Goal: Information Seeking & Learning: Learn about a topic

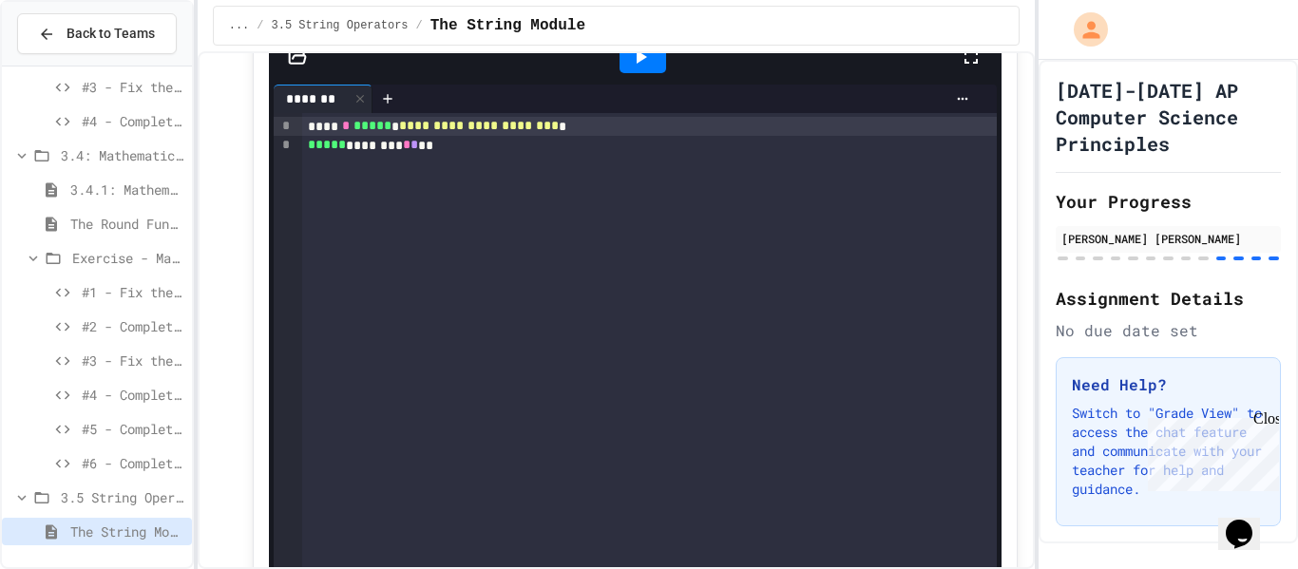
scroll to position [13205, 0]
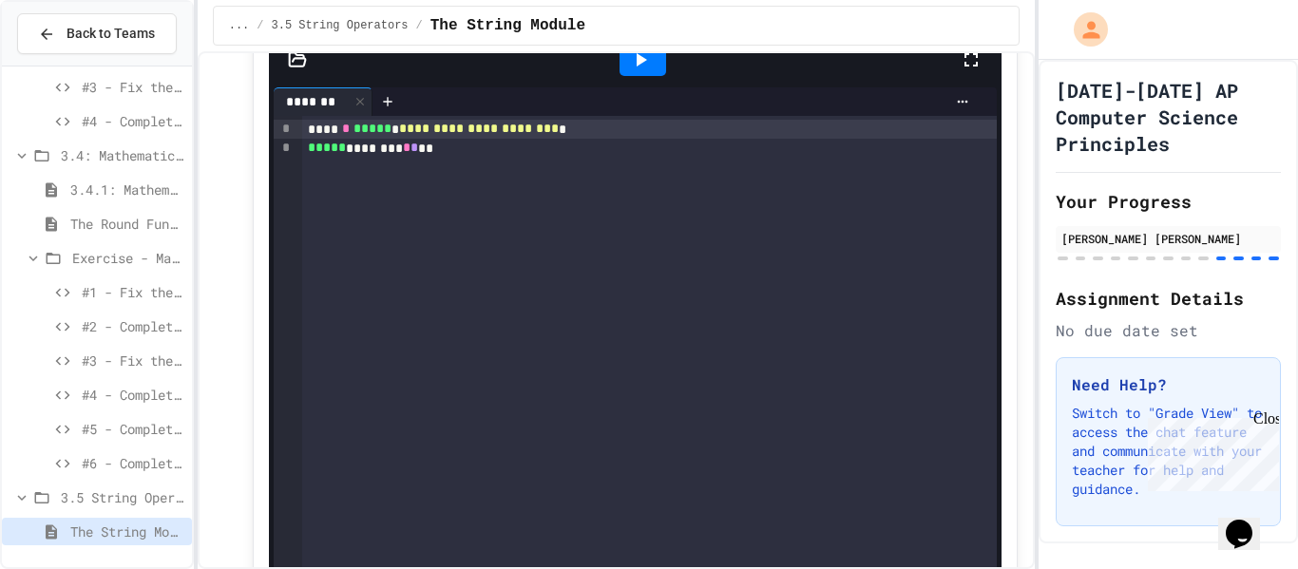
click at [662, 76] on div at bounding box center [642, 60] width 47 height 32
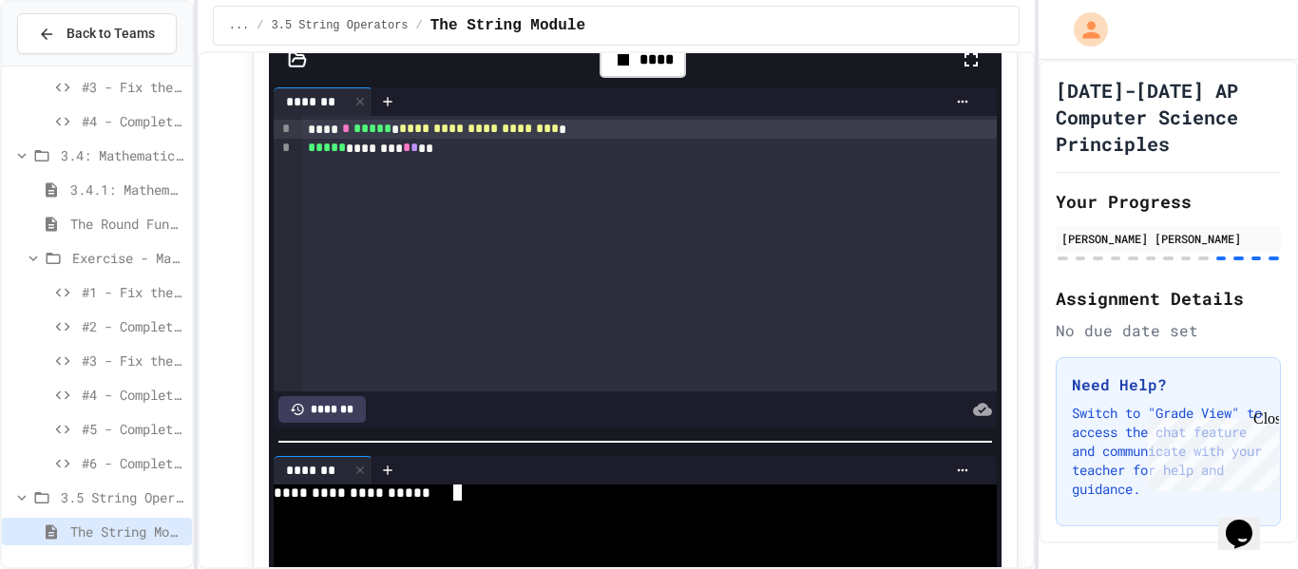
click at [635, 543] on div at bounding box center [624, 541] width 701 height 16
click at [646, 62] on icon at bounding box center [640, 59] width 23 height 23
click at [546, 512] on div at bounding box center [624, 509] width 701 height 16
click at [648, 85] on div at bounding box center [643, 59] width 66 height 51
click at [638, 49] on div "... / 3.5 String Operators / The String Module" at bounding box center [616, 25] width 837 height 51
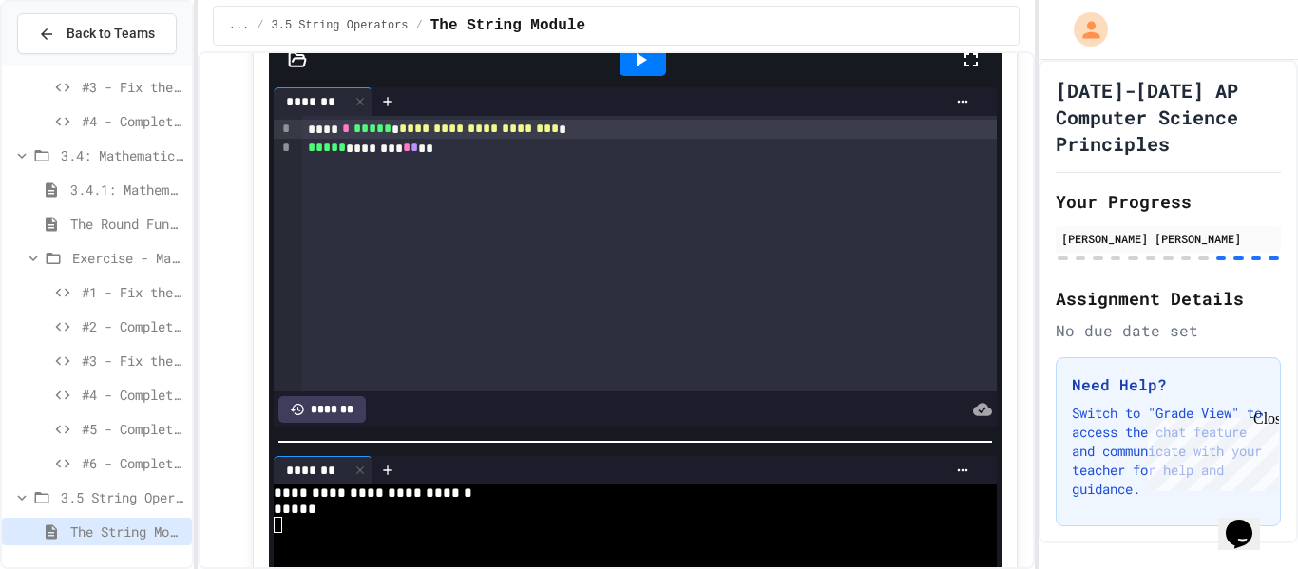
click at [637, 56] on icon at bounding box center [640, 59] width 23 height 23
click at [630, 561] on div at bounding box center [624, 557] width 701 height 16
click at [109, 487] on span "3.5 String Operators" at bounding box center [122, 497] width 123 height 20
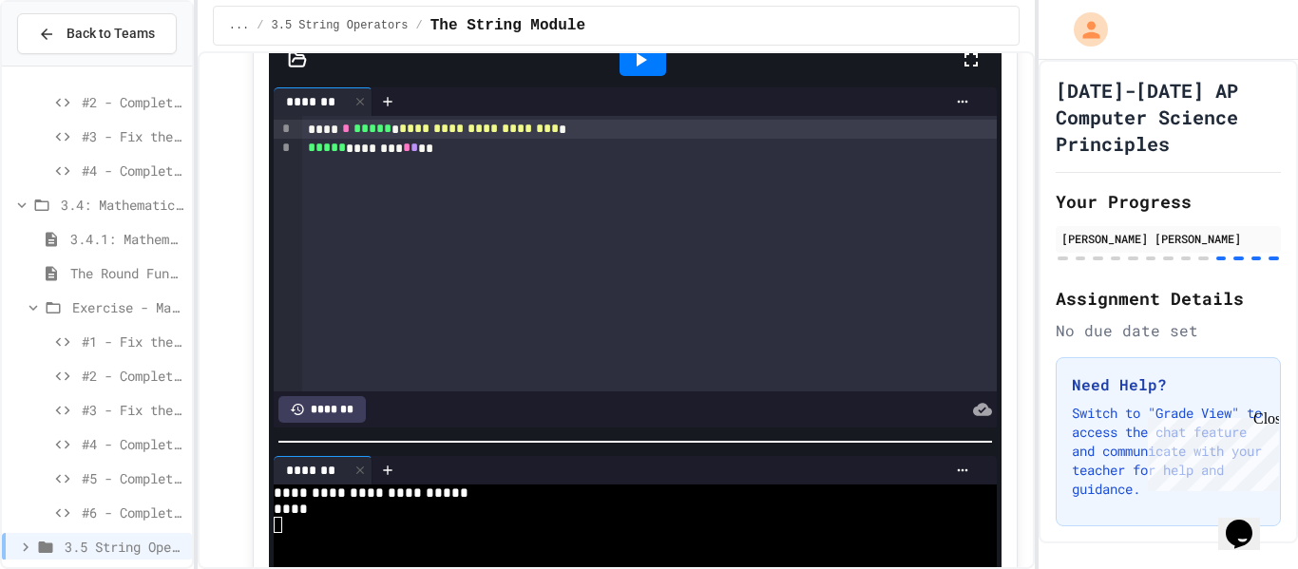
click at [112, 549] on span "3.5 String Operators" at bounding box center [125, 547] width 120 height 20
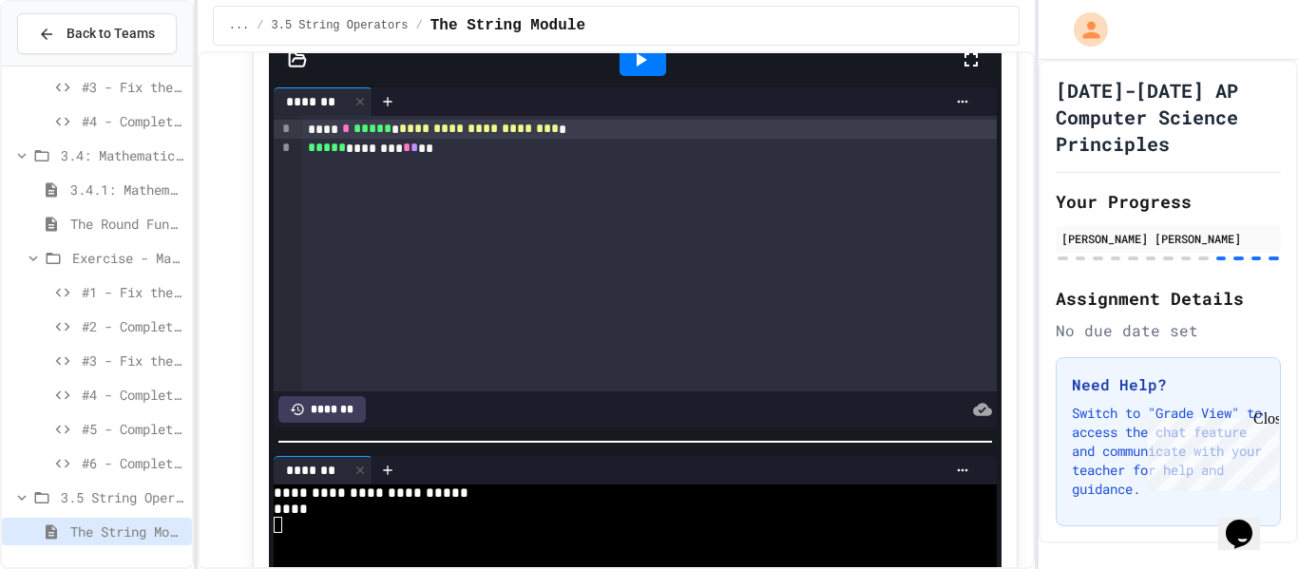
click at [125, 412] on div "#4 - Complete the Code (Medium)" at bounding box center [97, 398] width 190 height 34
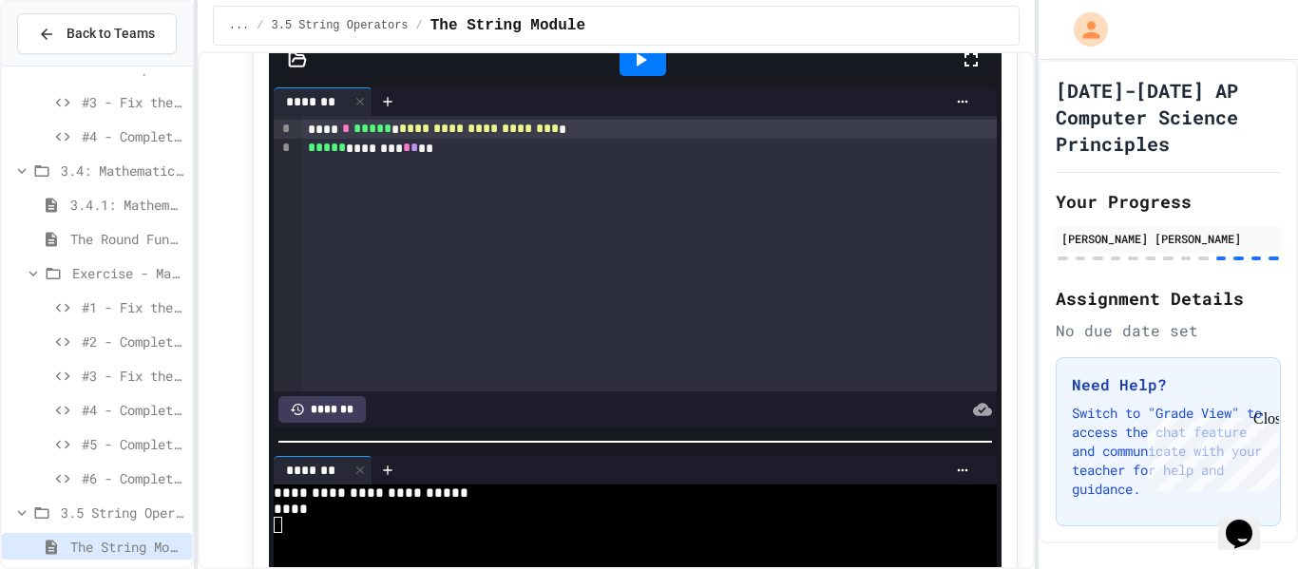
click at [157, 210] on span "3.4.1: Mathematical Operators" at bounding box center [127, 205] width 114 height 20
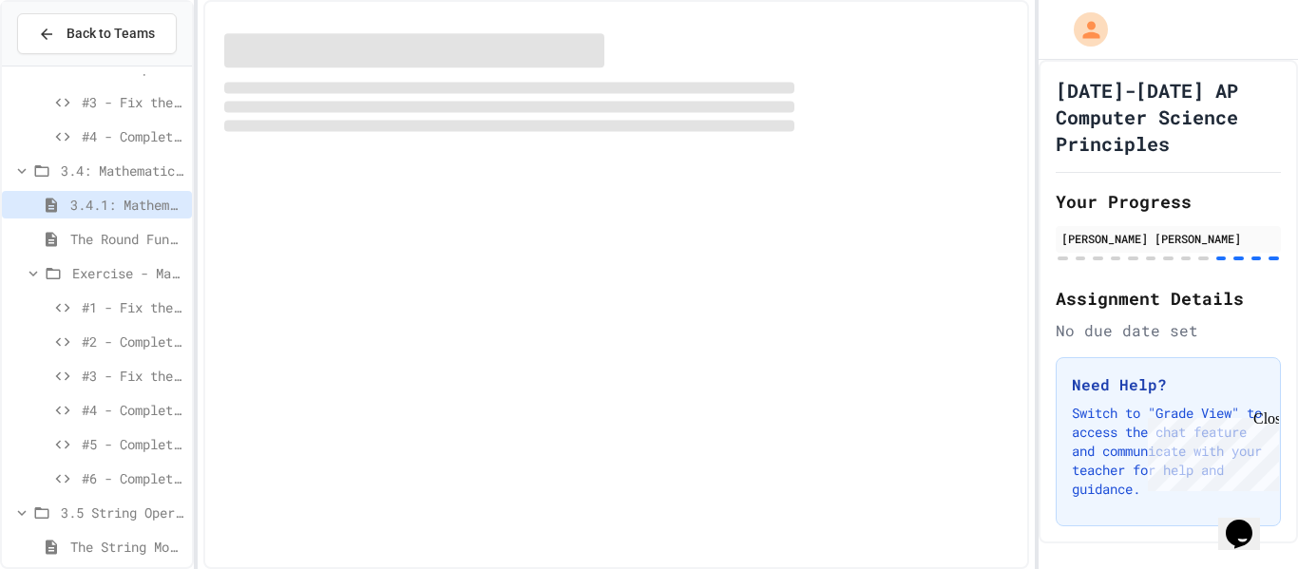
click at [156, 230] on span "The Round Function" at bounding box center [127, 239] width 114 height 20
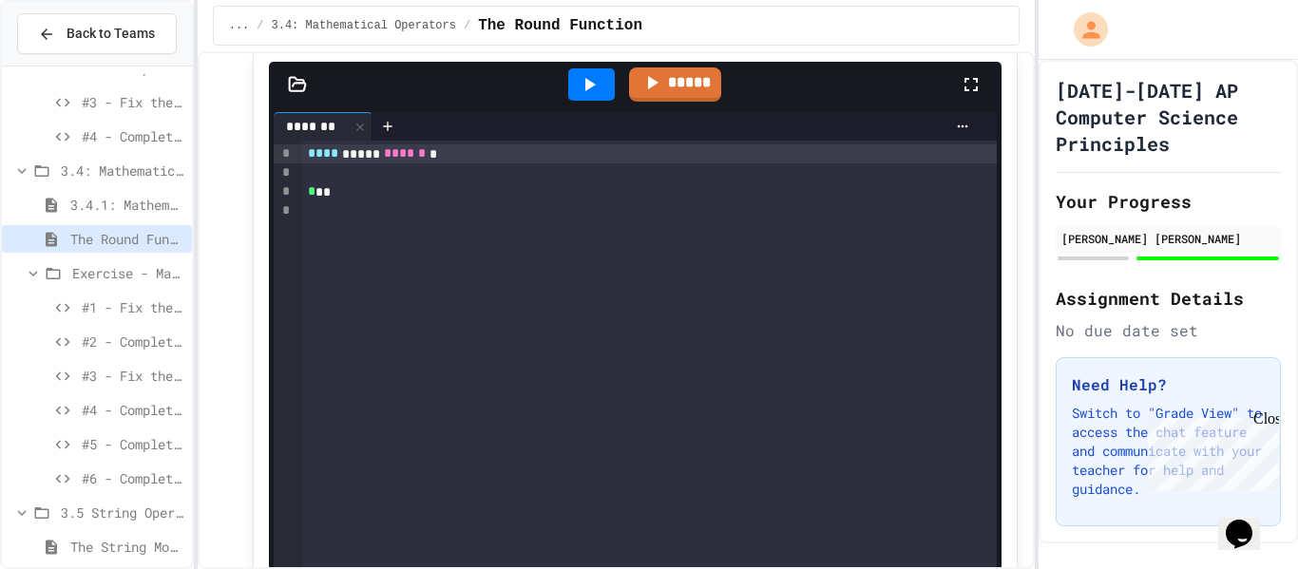
scroll to position [1687, 0]
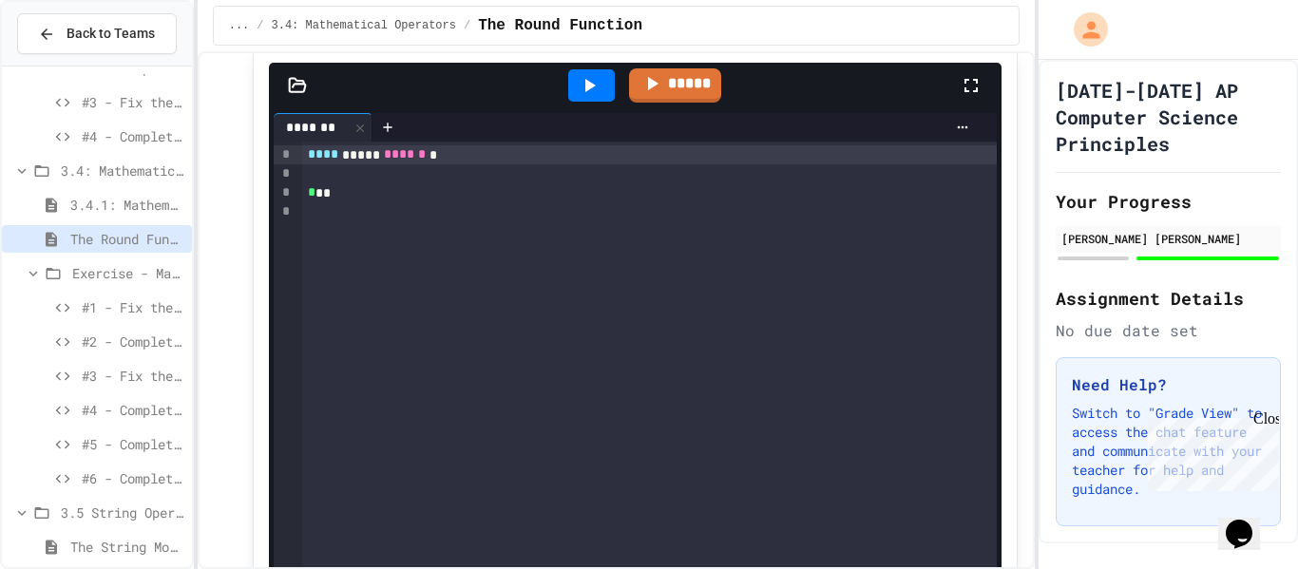
click at [301, 98] on div "*****" at bounding box center [635, 86] width 732 height 46
click at [301, 85] on icon at bounding box center [297, 85] width 16 height 13
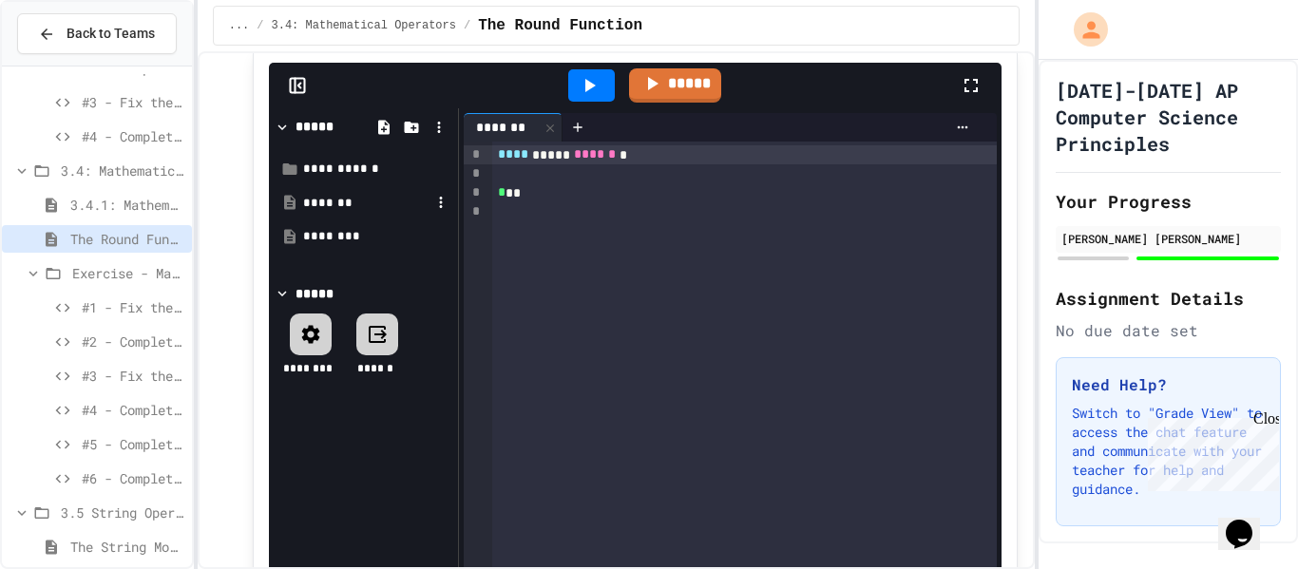
click at [340, 204] on div "*******" at bounding box center [366, 203] width 127 height 19
click at [346, 241] on div "********" at bounding box center [366, 236] width 127 height 19
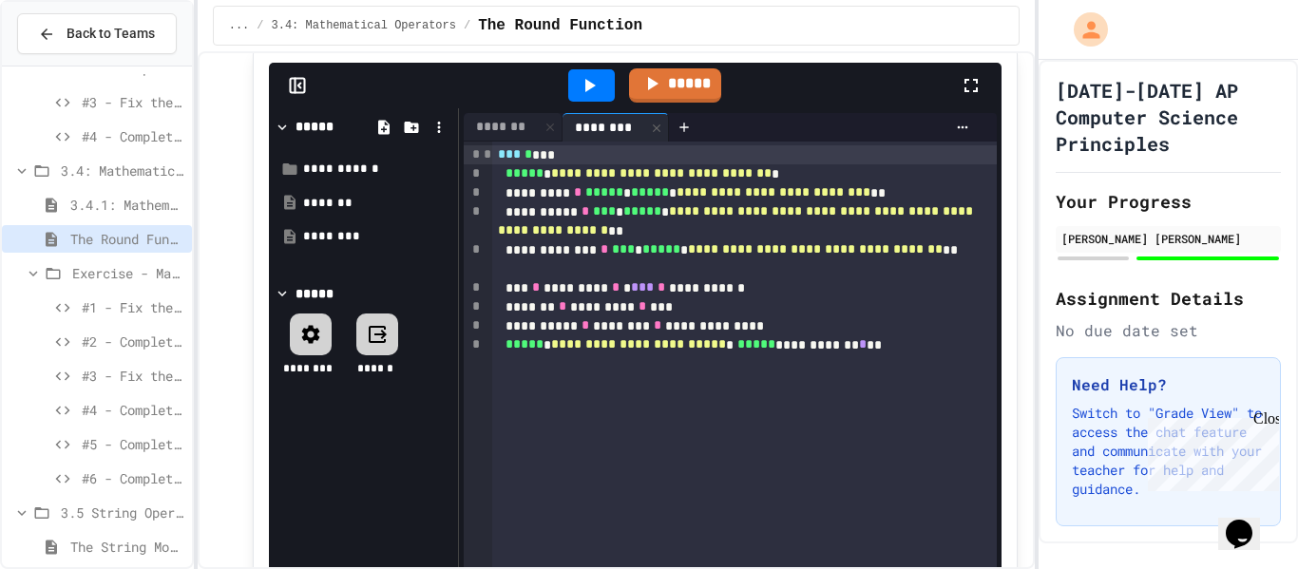
click at [555, 226] on span "**********" at bounding box center [737, 220] width 479 height 32
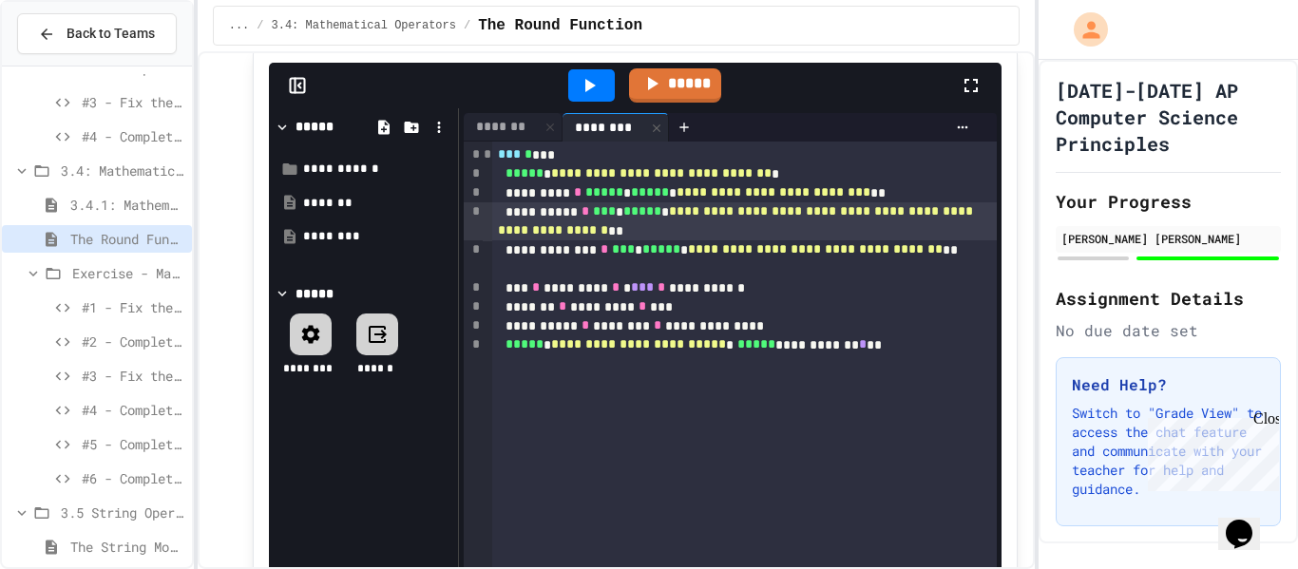
click at [305, 91] on icon at bounding box center [297, 85] width 19 height 19
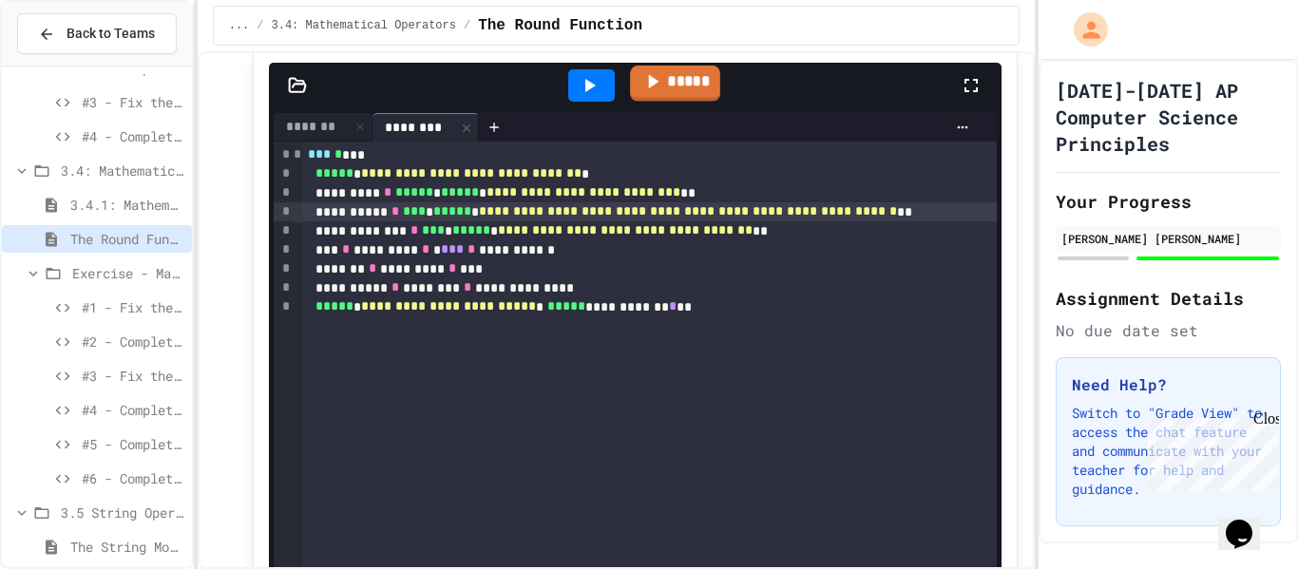
click at [650, 88] on icon at bounding box center [652, 81] width 22 height 24
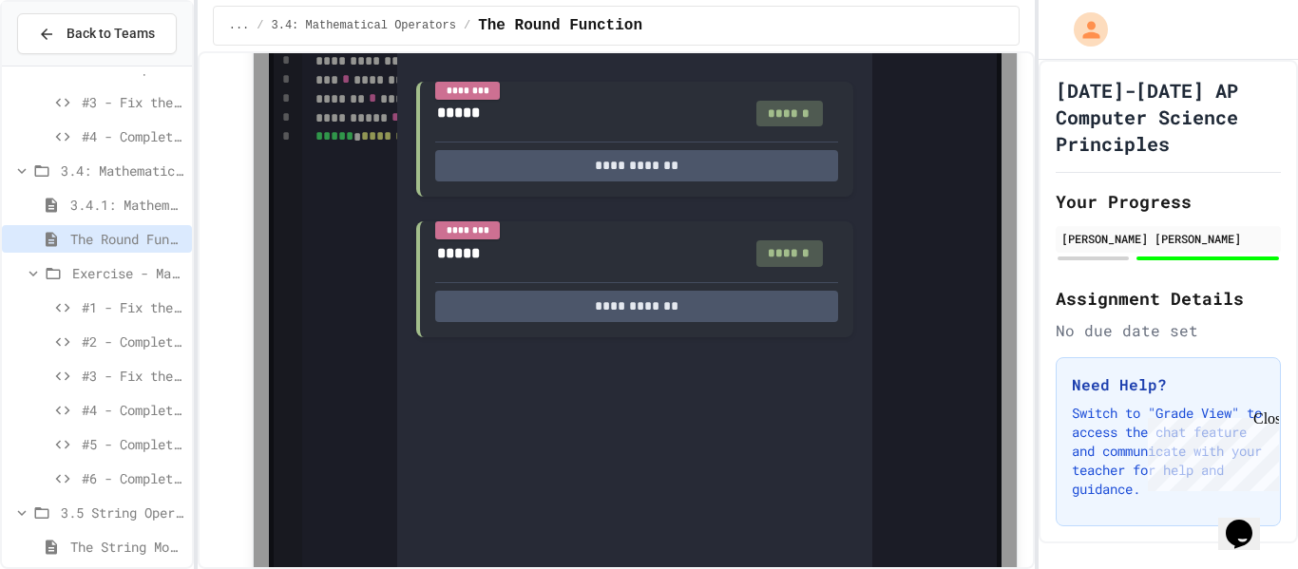
scroll to position [1895, 0]
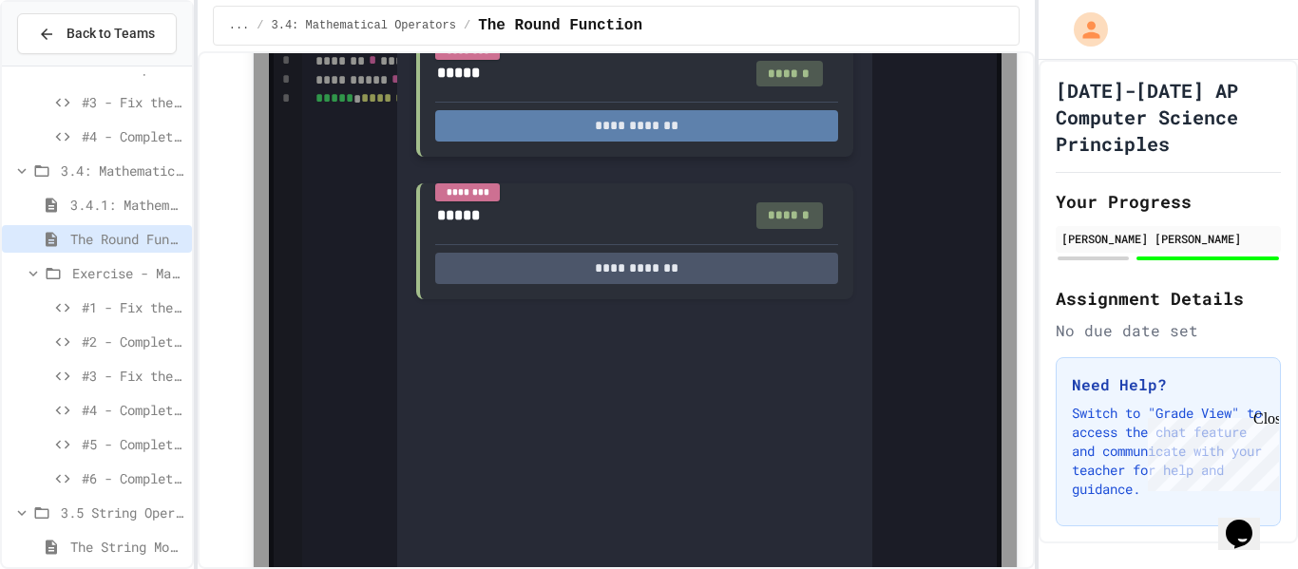
click at [645, 123] on button "**********" at bounding box center [636, 125] width 403 height 31
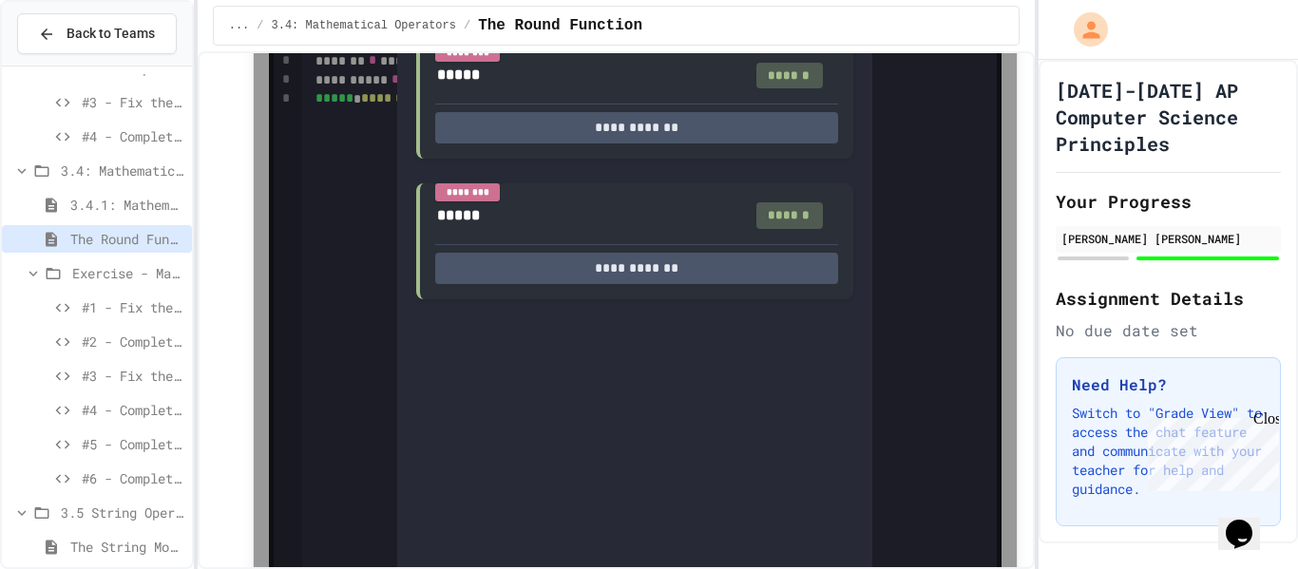
type textarea "*"
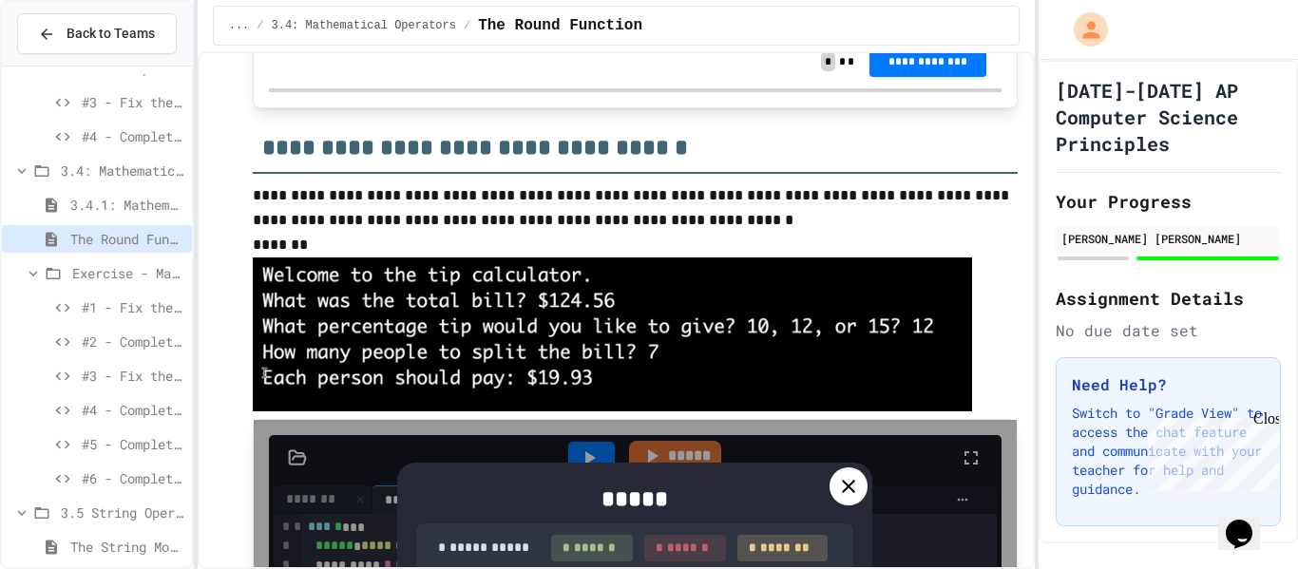
scroll to position [1317, 0]
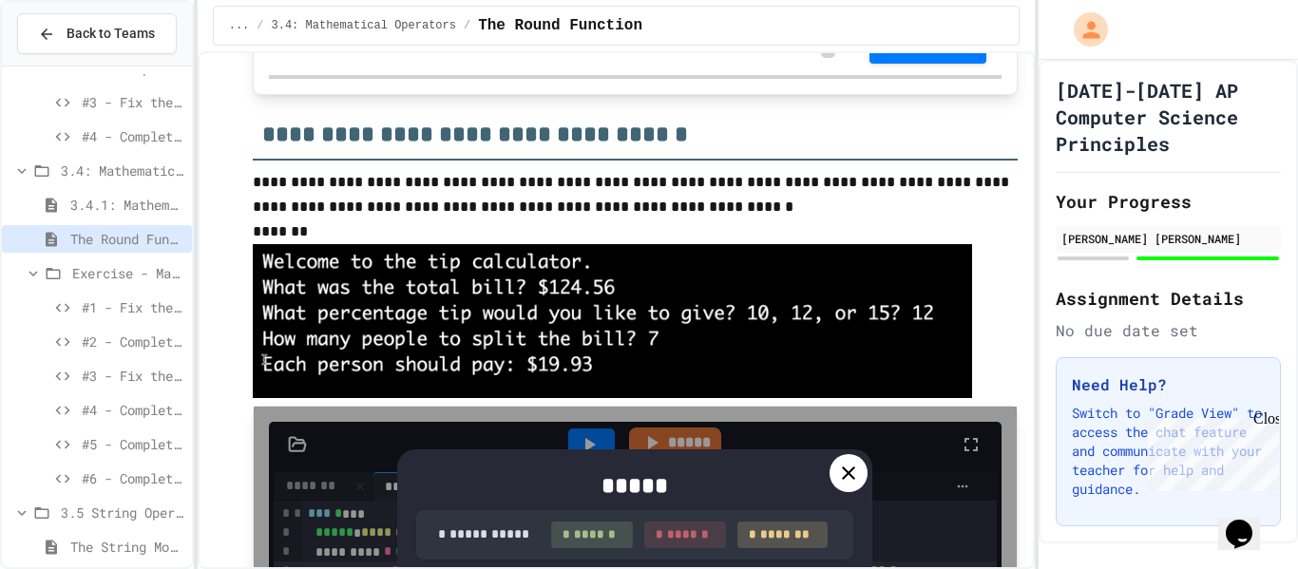
click at [862, 479] on div at bounding box center [848, 473] width 38 height 38
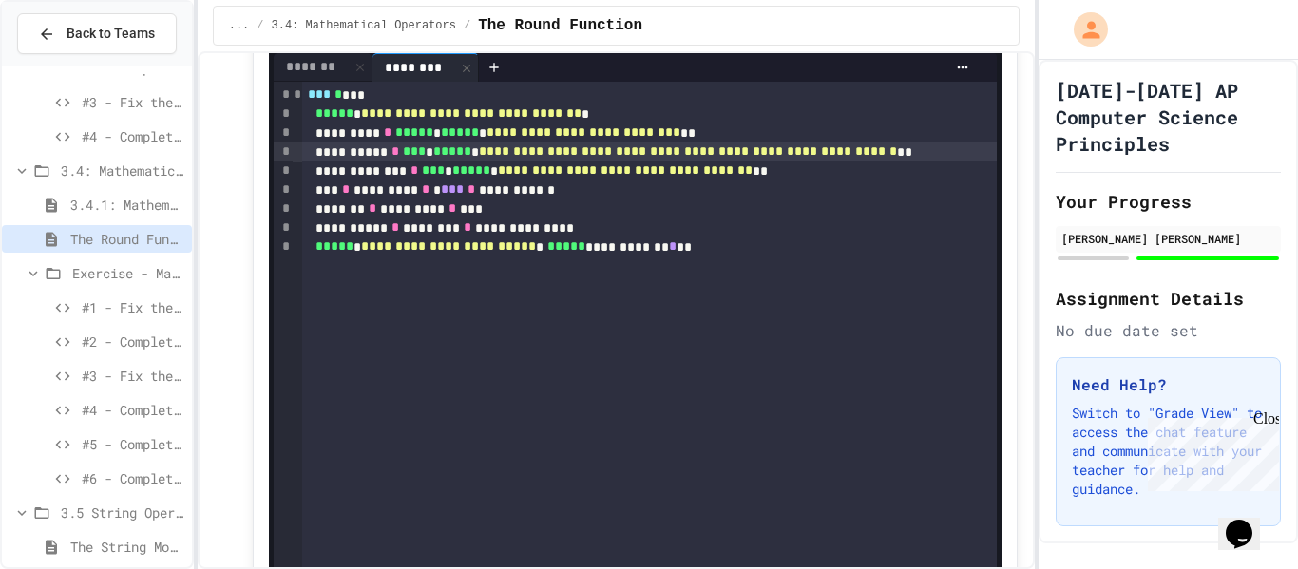
scroll to position [1744, 0]
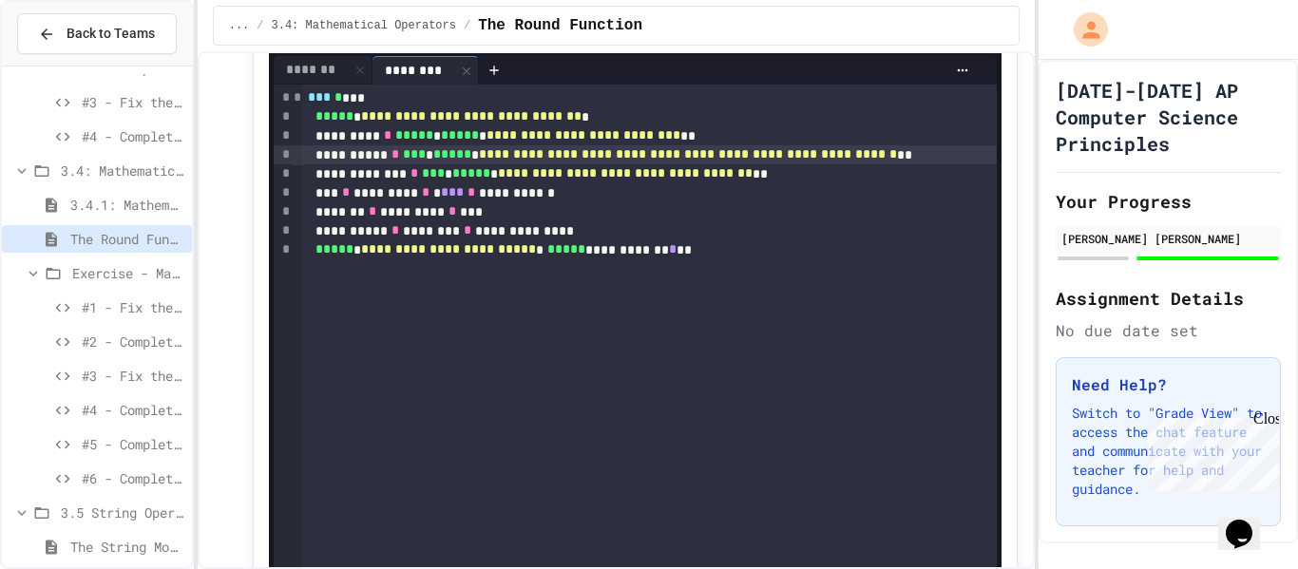
click at [669, 399] on div "**********" at bounding box center [649, 407] width 694 height 644
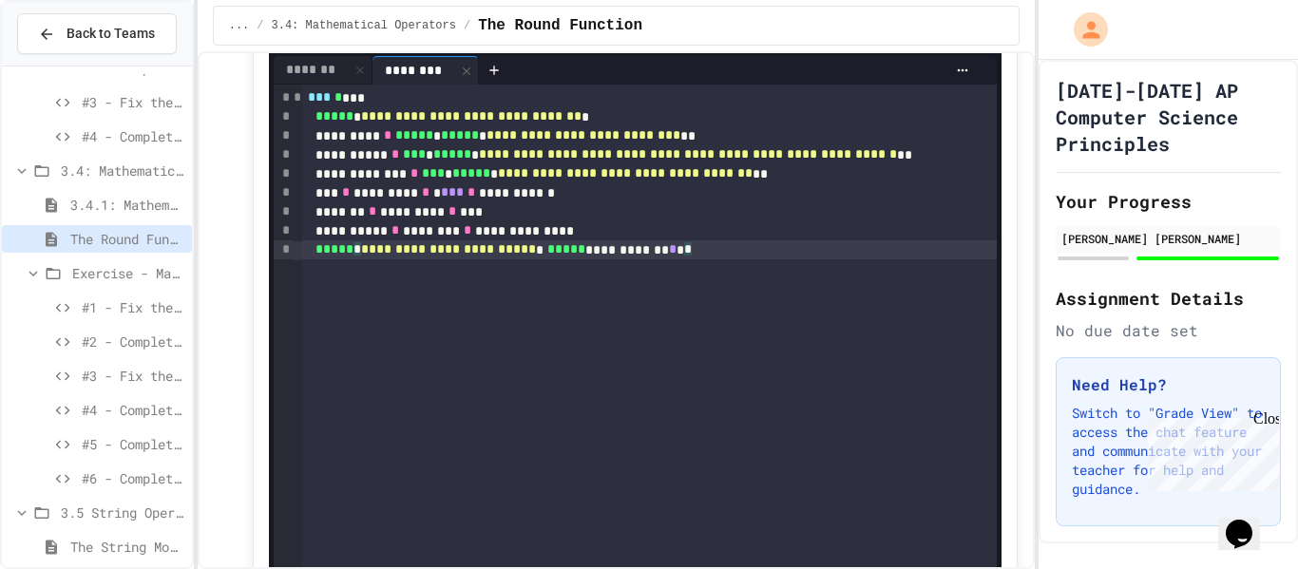
scroll to position [863, 0]
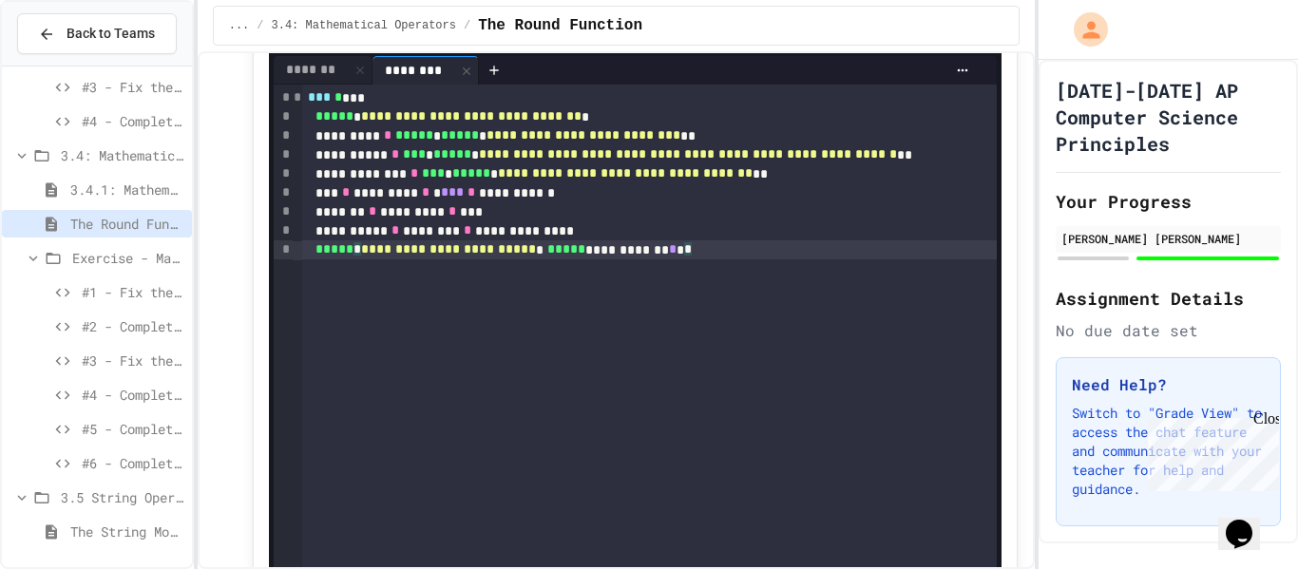
click at [113, 504] on span "3.5 String Operators" at bounding box center [122, 497] width 123 height 20
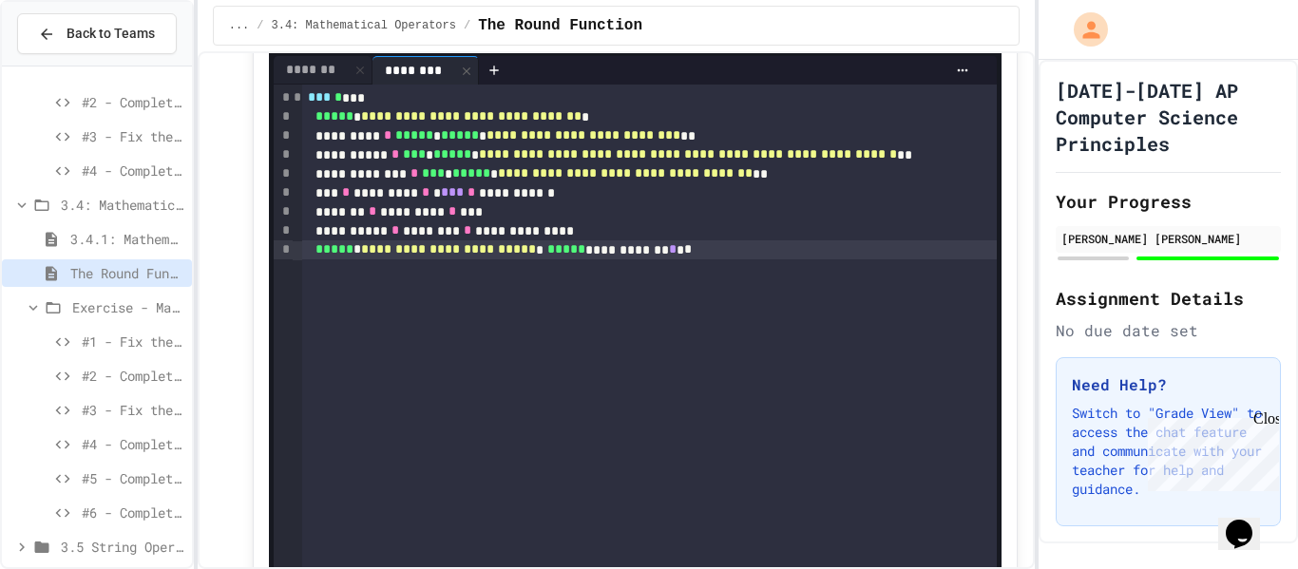
click at [115, 547] on span "3.5 String Operators" at bounding box center [122, 547] width 123 height 20
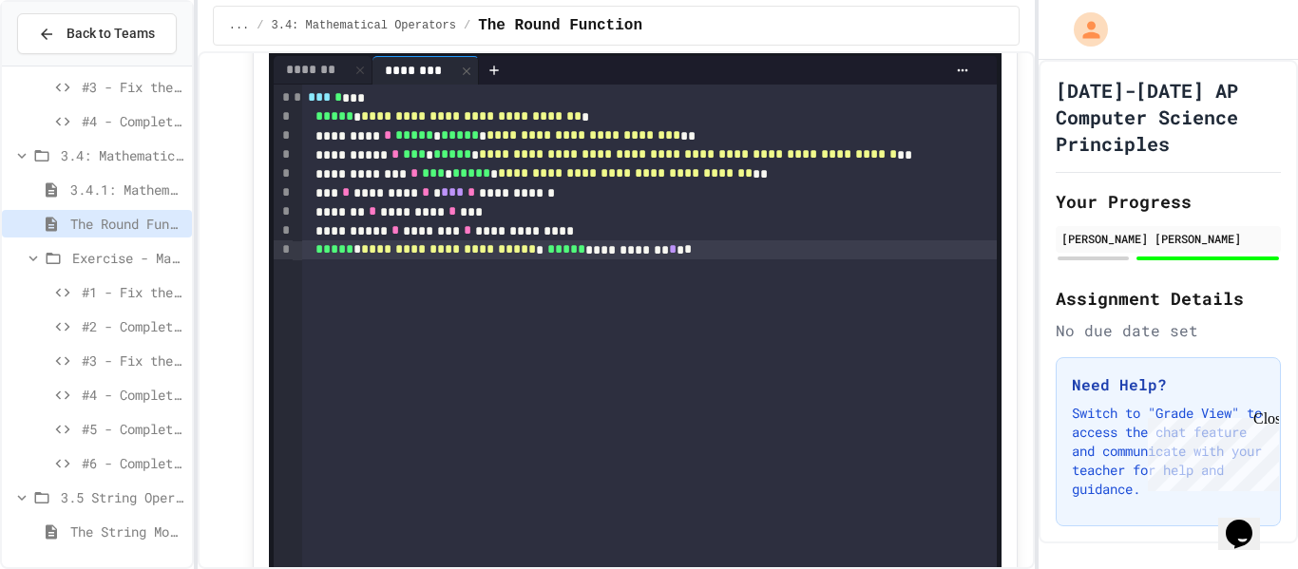
click at [118, 532] on span "The String Module" at bounding box center [127, 531] width 114 height 20
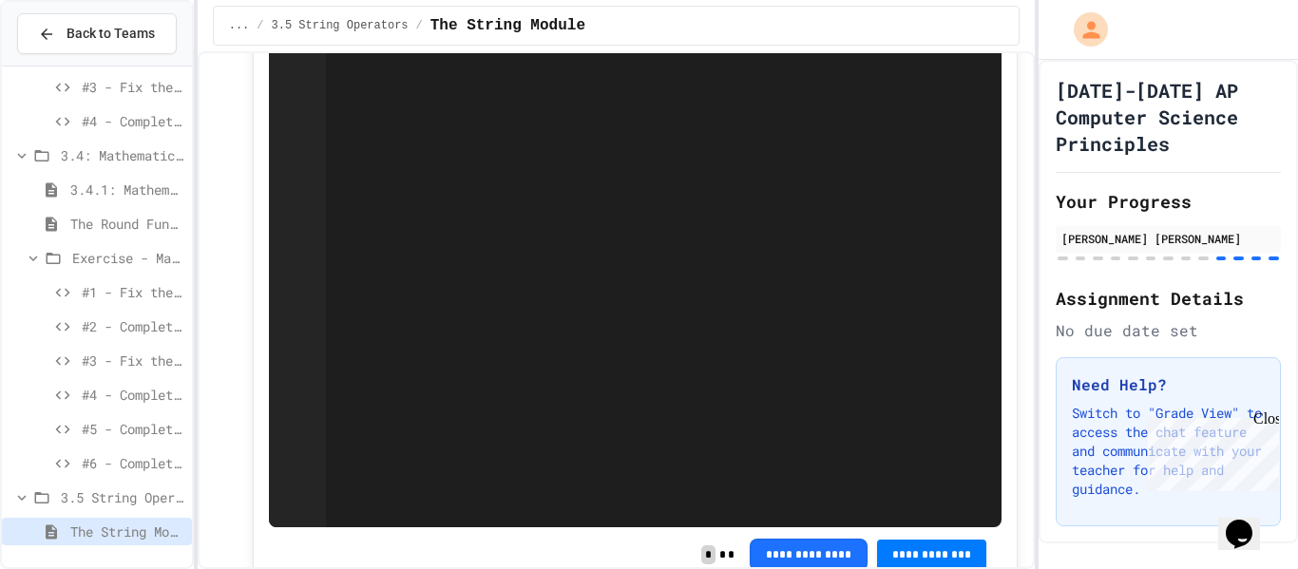
scroll to position [13430, 0]
